Goal: Task Accomplishment & Management: Manage account settings

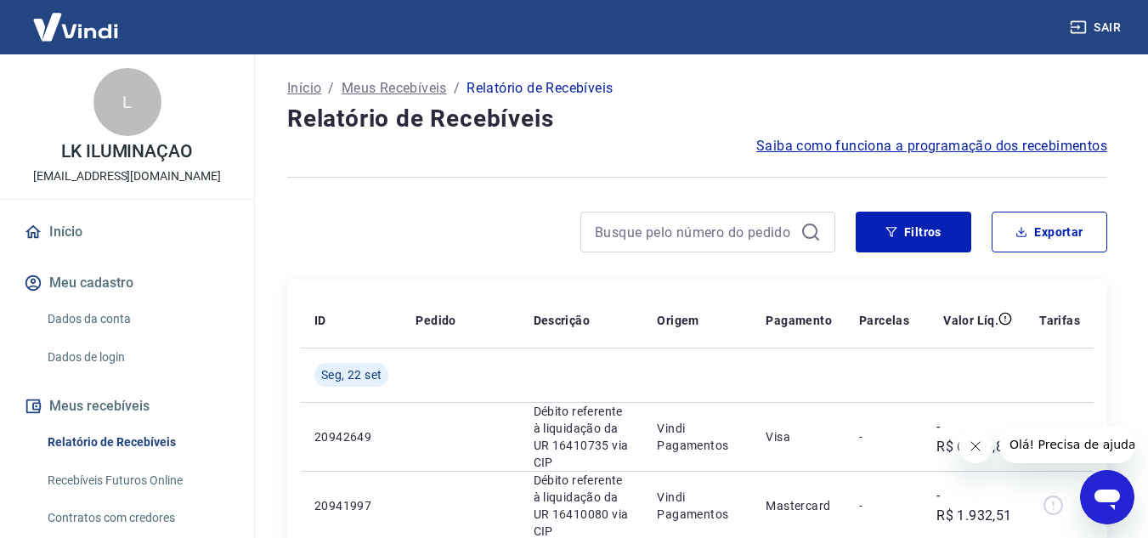
click at [64, 27] on img at bounding box center [75, 27] width 110 height 52
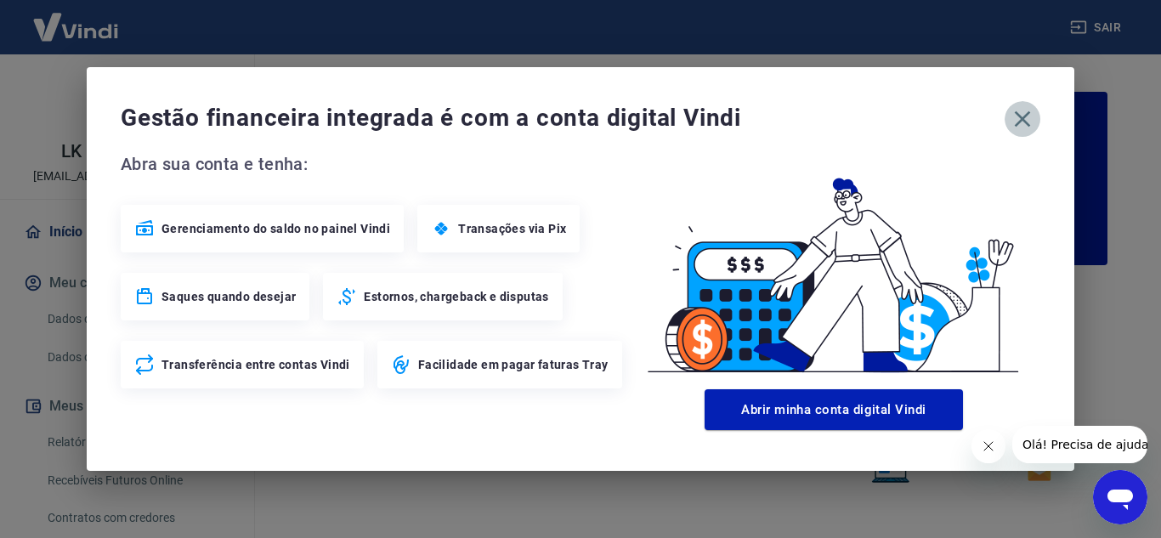
click at [1027, 116] on icon "button" at bounding box center [1023, 119] width 16 height 16
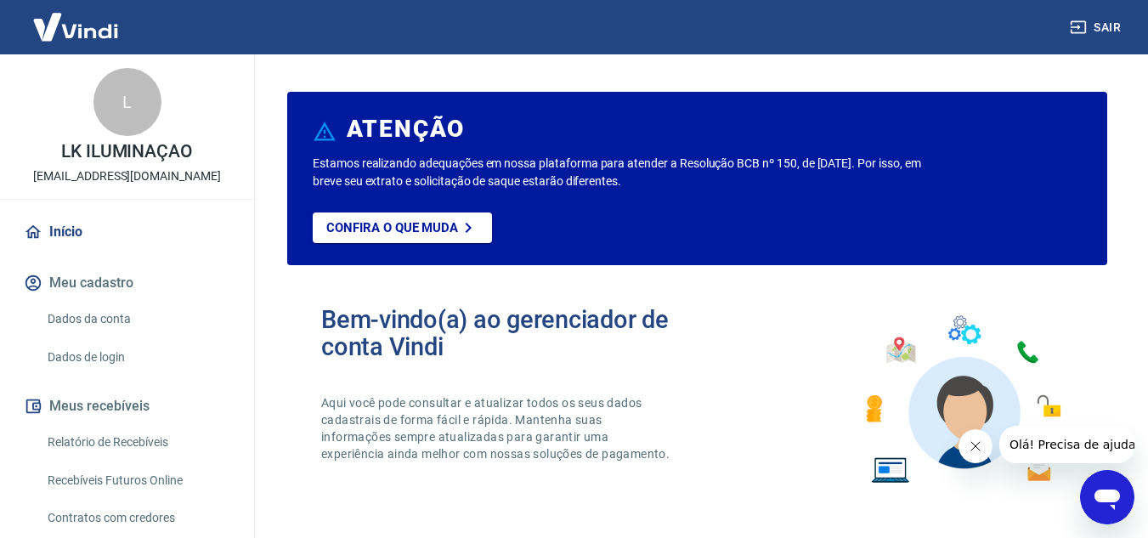
click at [78, 32] on img at bounding box center [75, 27] width 110 height 52
click at [71, 224] on link "Início" at bounding box center [126, 231] width 213 height 37
